Goal: Navigation & Orientation: Find specific page/section

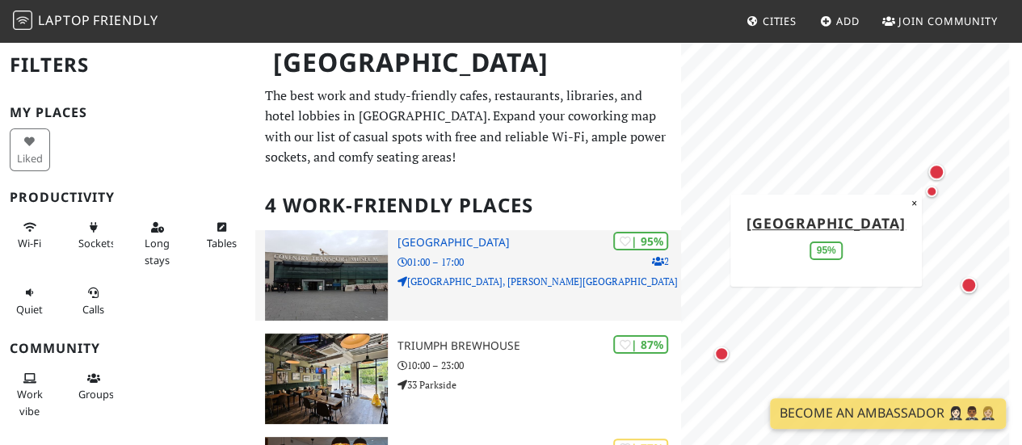
click at [514, 248] on h3 "[GEOGRAPHIC_DATA]" at bounding box center [538, 243] width 283 height 14
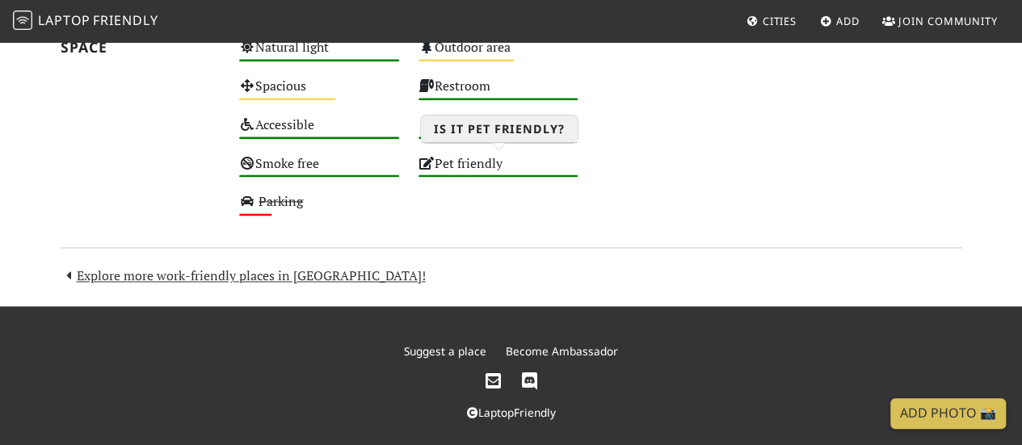
scroll to position [1010, 0]
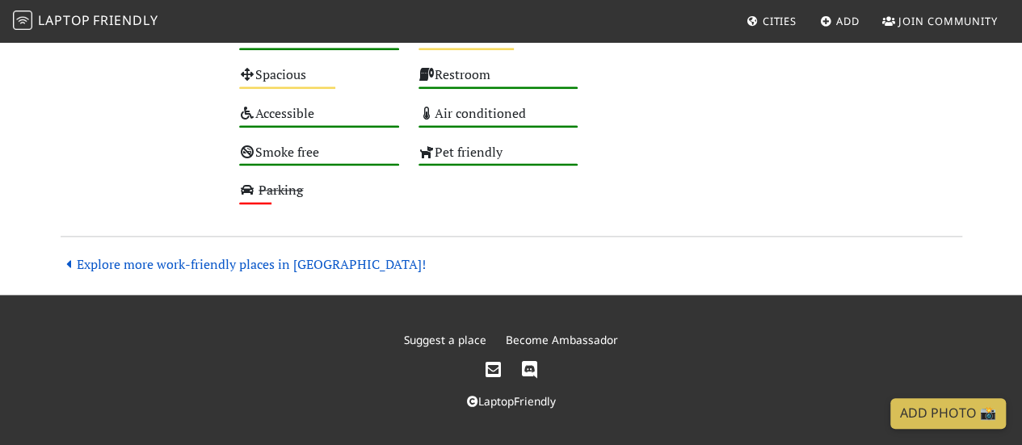
click at [265, 258] on link "Explore more work-friendly places in [GEOGRAPHIC_DATA]!" at bounding box center [243, 264] width 365 height 18
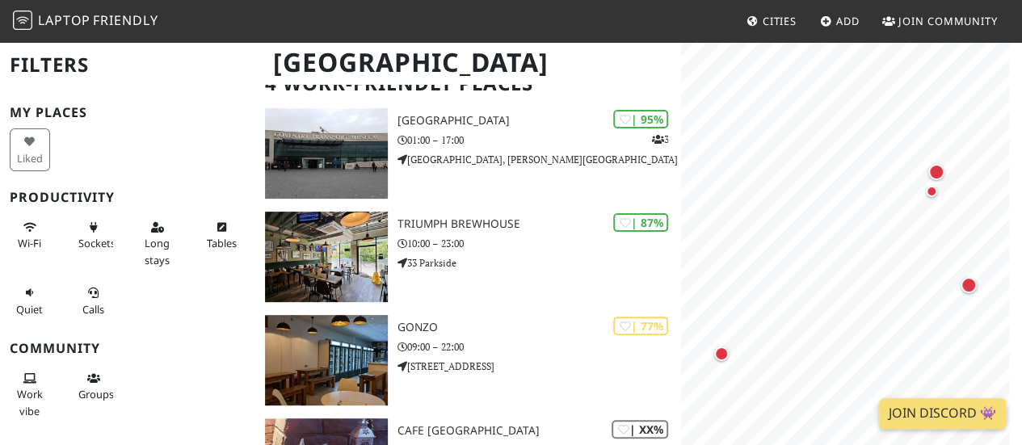
scroll to position [123, 0]
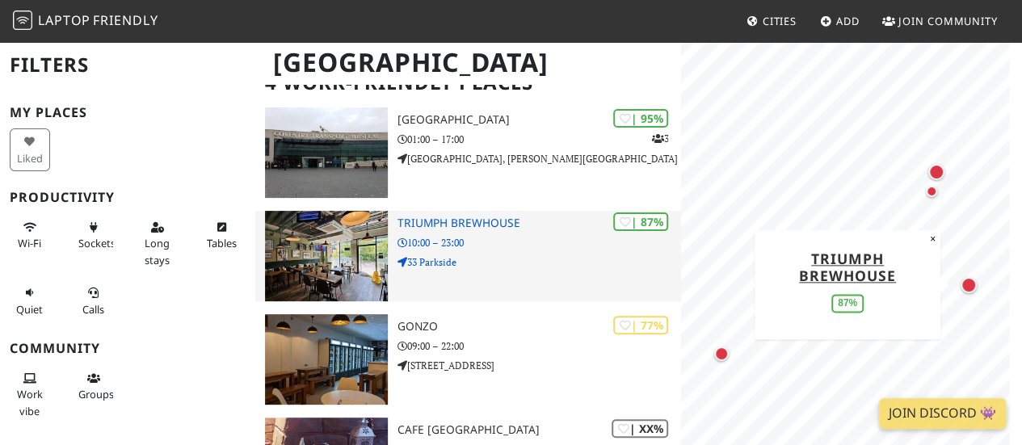
click at [479, 227] on h3 "Triumph Brewhouse" at bounding box center [538, 223] width 283 height 14
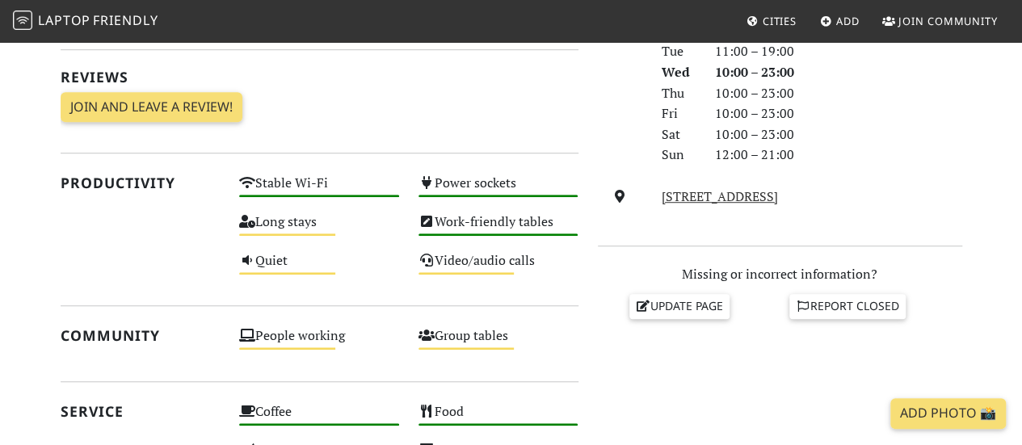
scroll to position [482, 0]
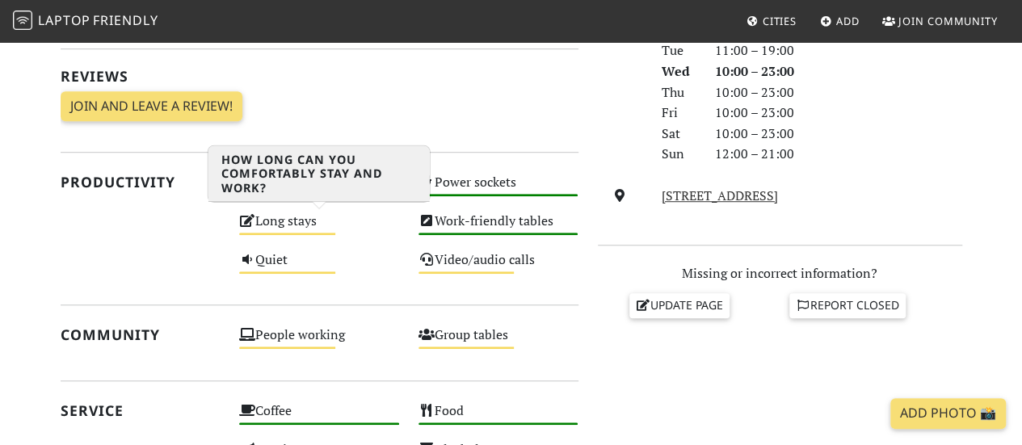
click at [320, 230] on div "Long stays Medium" at bounding box center [318, 228] width 179 height 39
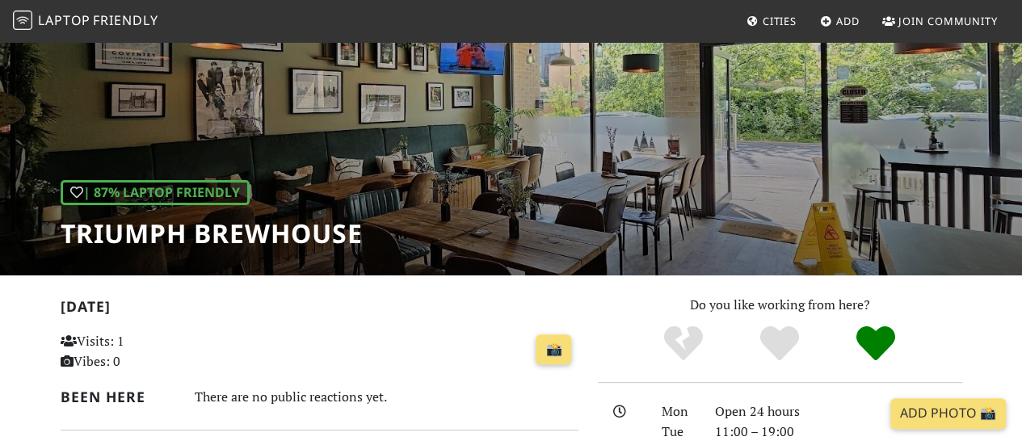
scroll to position [0, 0]
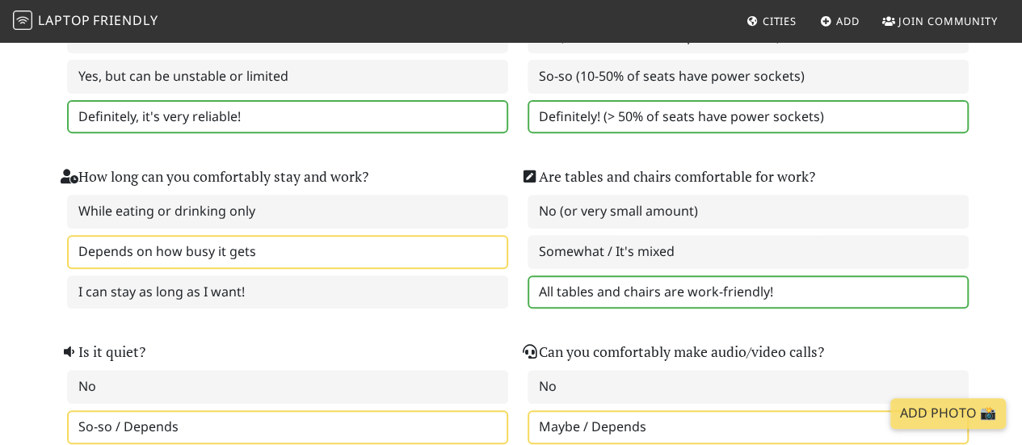
scroll to position [267, 0]
